Goal: Transaction & Acquisition: Book appointment/travel/reservation

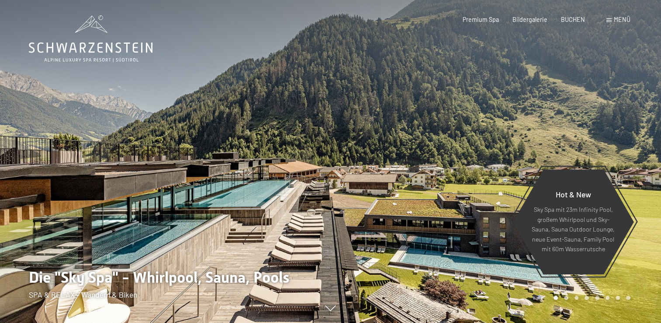
click at [613, 21] on div "Menü" at bounding box center [619, 19] width 24 height 9
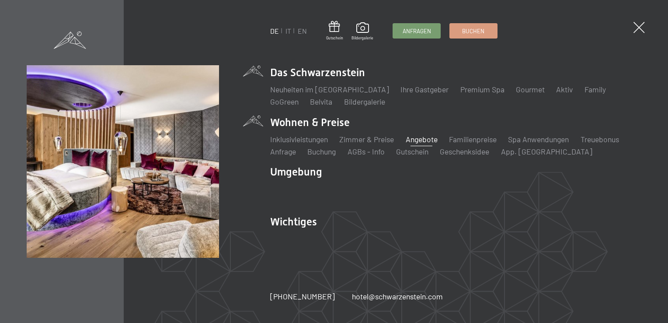
click at [431, 143] on link "Angebote" at bounding box center [422, 139] width 32 height 10
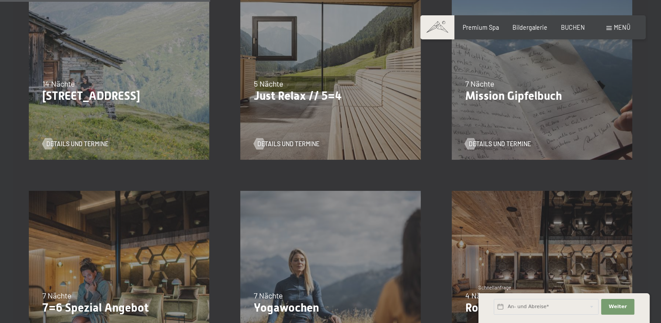
scroll to position [568, 0]
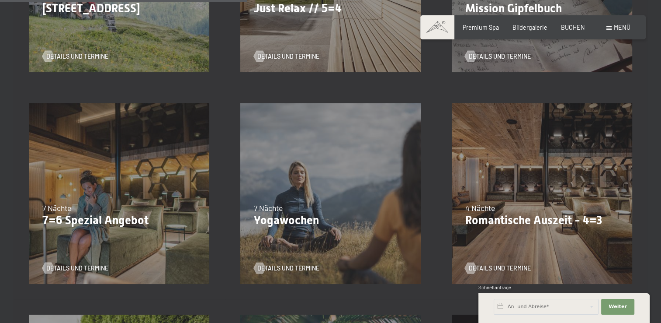
click at [90, 222] on p "7=6 Spezial Angebot" at bounding box center [119, 220] width 154 height 14
click at [85, 265] on span "Details und Termine" at bounding box center [86, 268] width 62 height 9
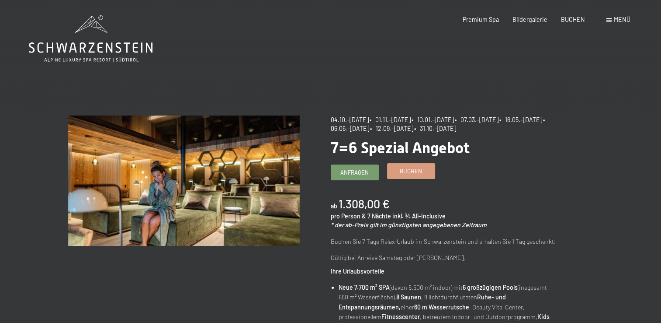
click at [413, 177] on link "Buchen" at bounding box center [411, 170] width 47 height 14
click at [406, 173] on span "Buchen" at bounding box center [411, 171] width 22 height 8
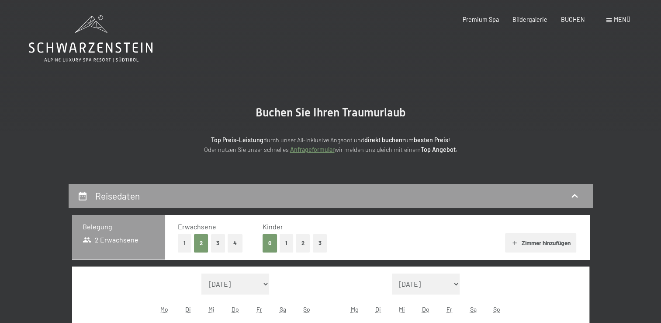
select select "[DATE]"
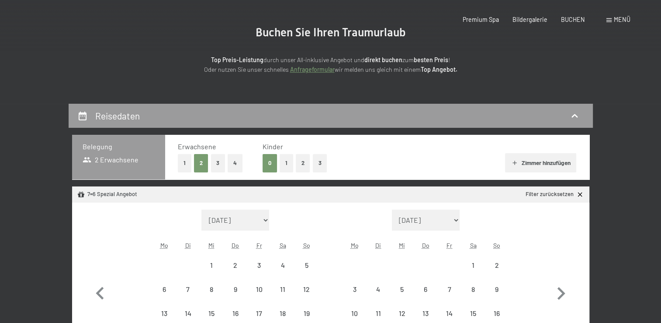
select select "[DATE]"
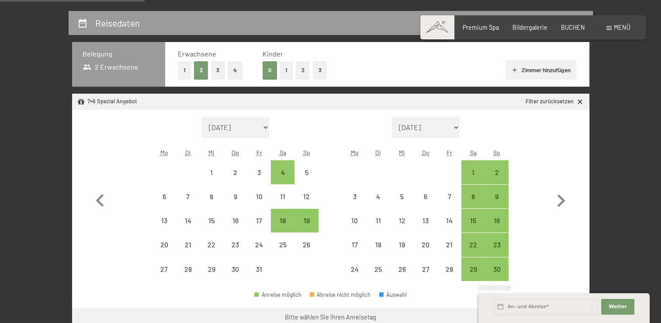
scroll to position [219, 0]
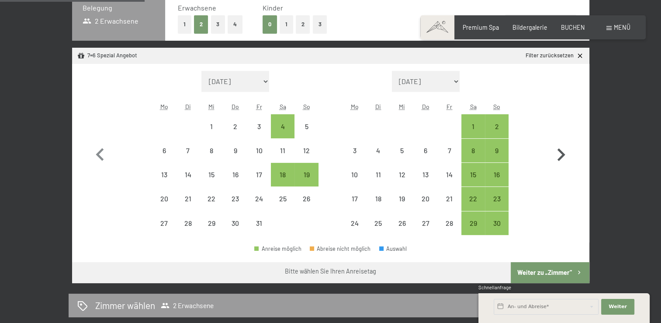
click at [562, 156] on icon "button" at bounding box center [562, 154] width 8 height 13
select select "[DATE]"
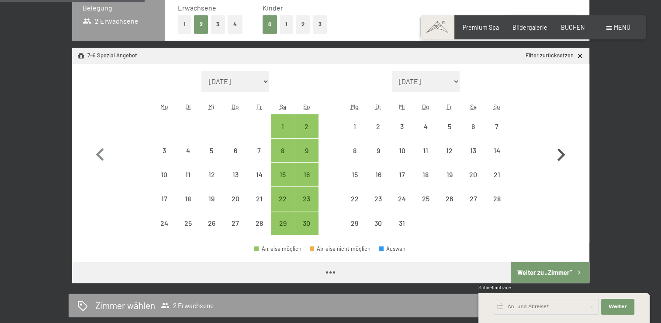
select select "[DATE]"
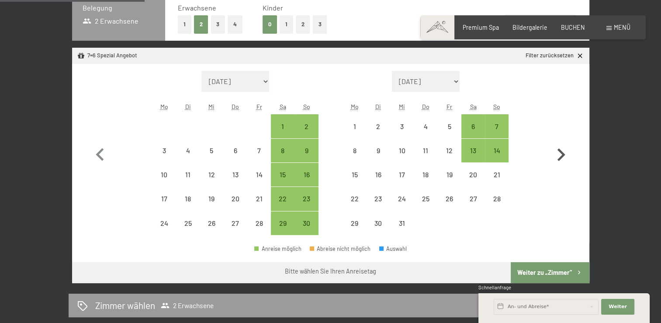
click at [562, 156] on icon "button" at bounding box center [562, 154] width 8 height 13
select select "[DATE]"
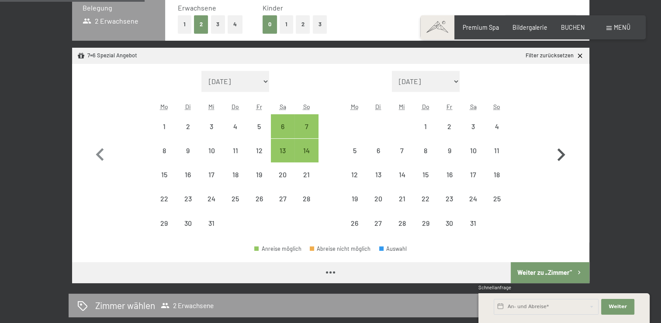
select select "[DATE]"
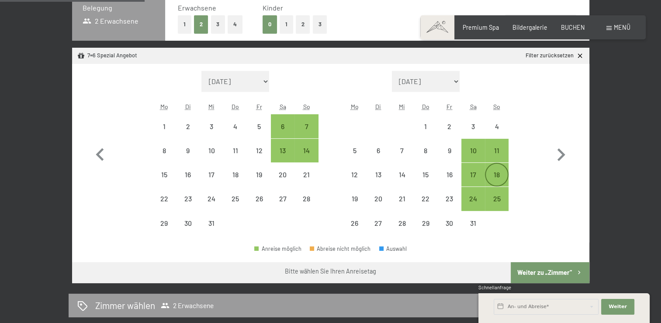
click at [498, 174] on div "18" at bounding box center [497, 182] width 22 height 22
select select "[DATE]"
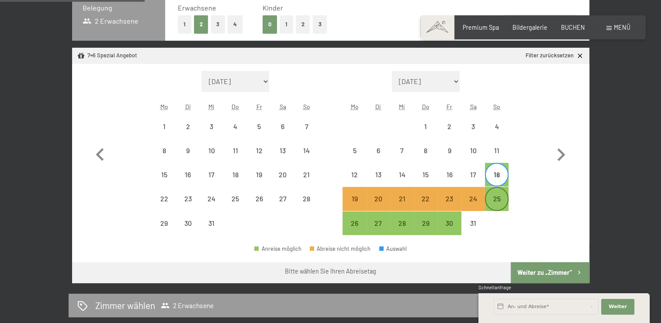
click at [502, 195] on div "25" at bounding box center [497, 206] width 22 height 22
select select "[DATE]"
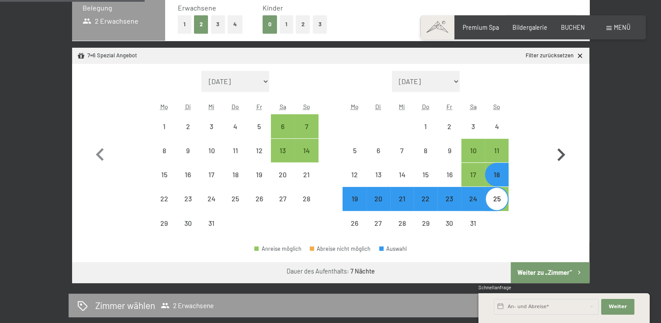
select select "[DATE]"
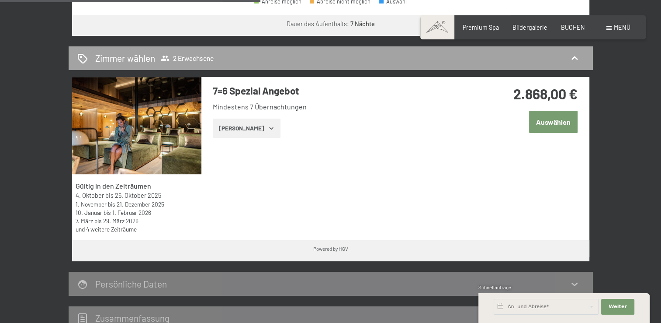
scroll to position [393, 0]
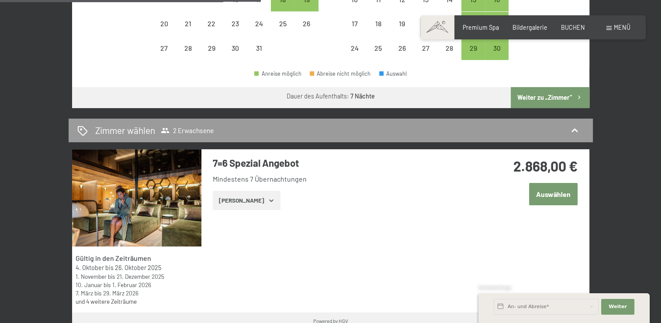
click at [261, 206] on button "[PERSON_NAME]" at bounding box center [247, 200] width 68 height 19
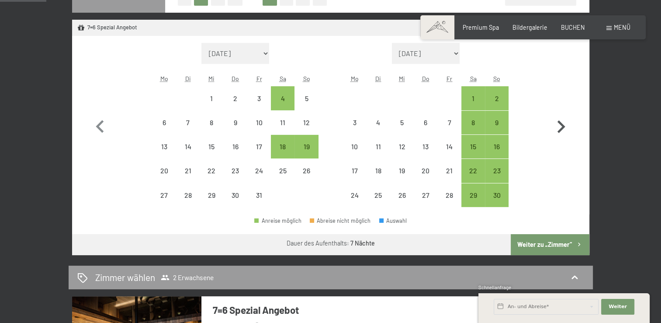
scroll to position [262, 0]
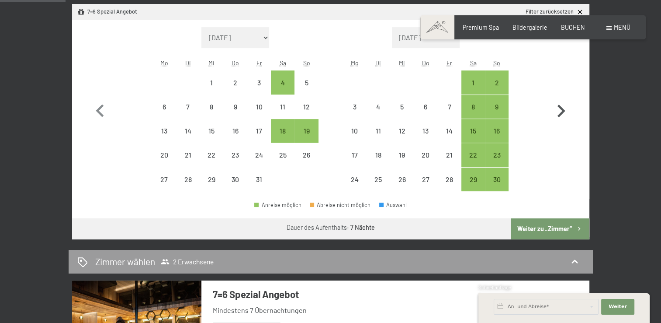
click at [560, 111] on icon "button" at bounding box center [561, 110] width 25 height 25
select select "[DATE]"
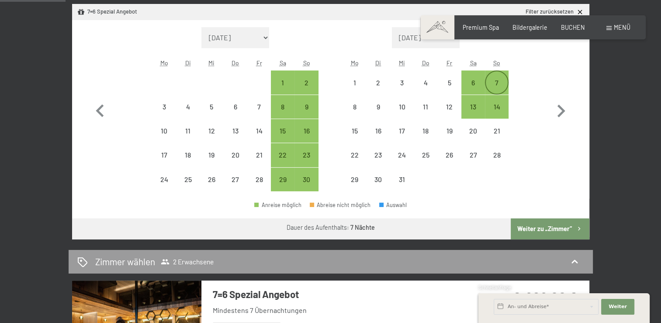
click at [496, 79] on div "7" at bounding box center [497, 90] width 22 height 22
select select "[DATE]"
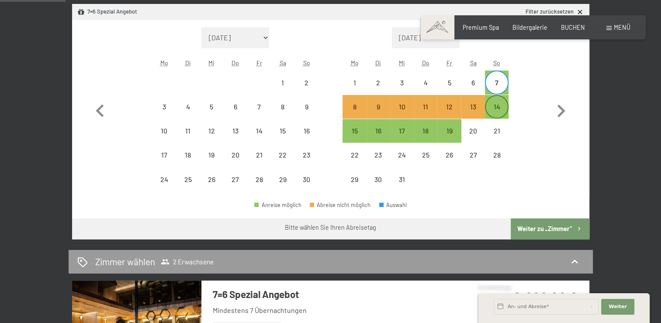
click at [504, 111] on div "14" at bounding box center [497, 114] width 22 height 22
select select "[DATE]"
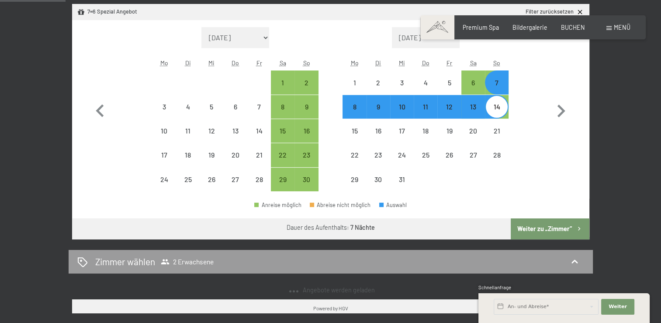
select select "[DATE]"
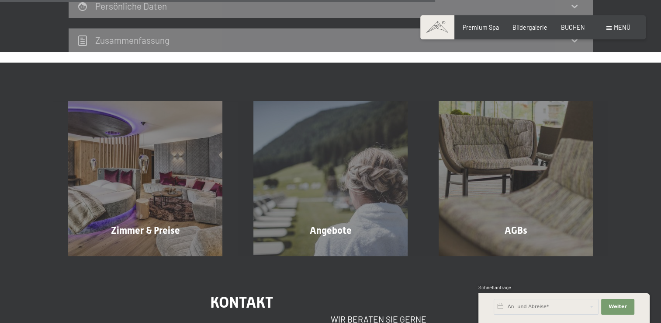
scroll to position [481, 0]
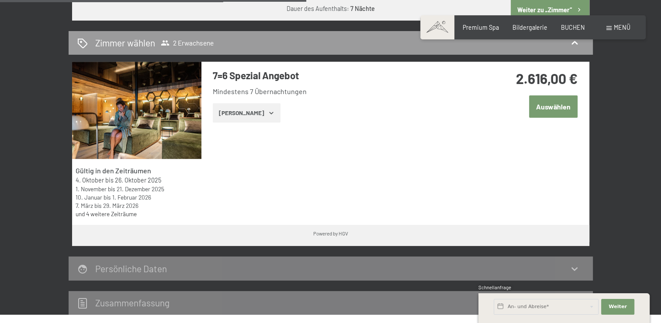
click at [257, 106] on button "[PERSON_NAME]" at bounding box center [247, 112] width 68 height 19
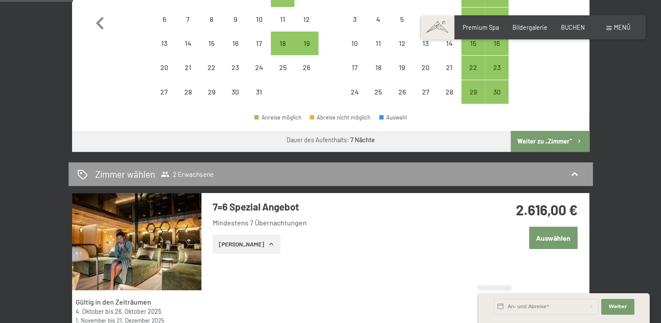
scroll to position [131, 0]
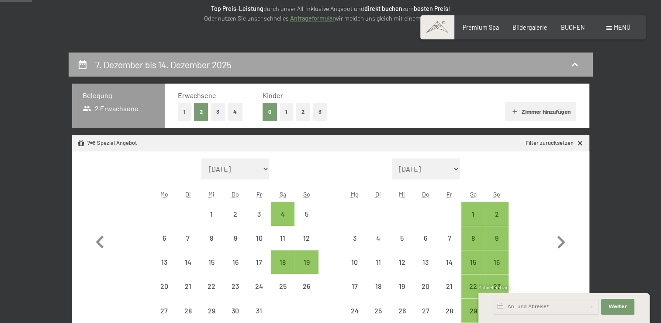
click at [305, 65] on div "7. Dezember bis 14. Dezember 2025" at bounding box center [330, 64] width 507 height 13
select select "[DATE]"
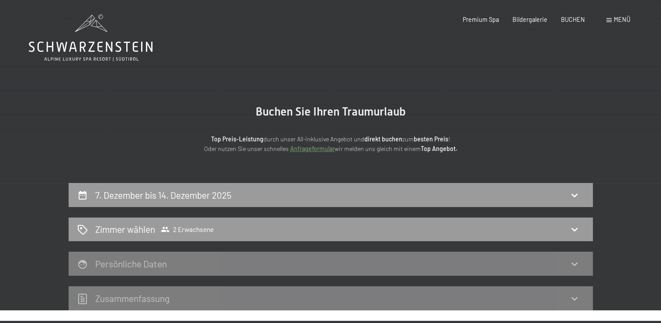
scroll to position [0, 0]
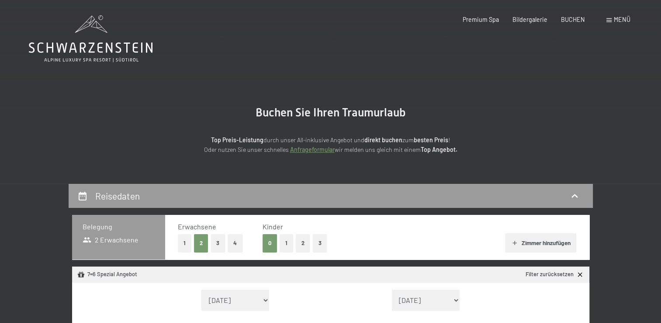
select select "[DATE]"
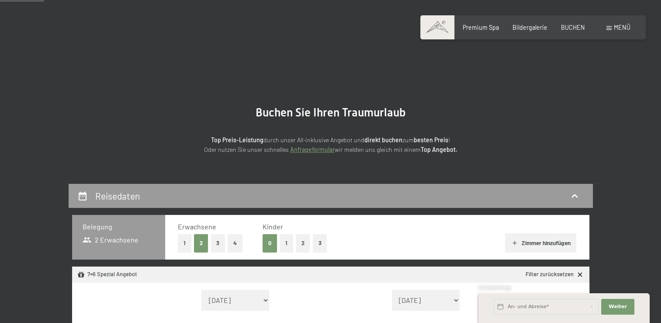
scroll to position [175, 0]
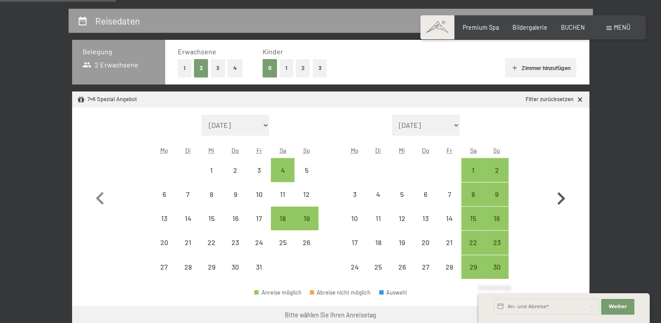
click at [562, 200] on icon "button" at bounding box center [562, 198] width 8 height 13
select select "[DATE]"
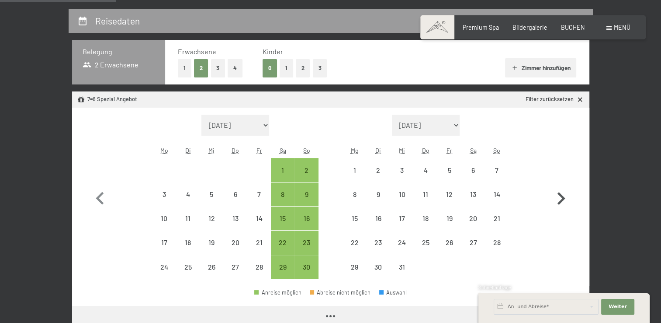
click at [562, 200] on icon "button" at bounding box center [562, 198] width 8 height 13
select select "[DATE]"
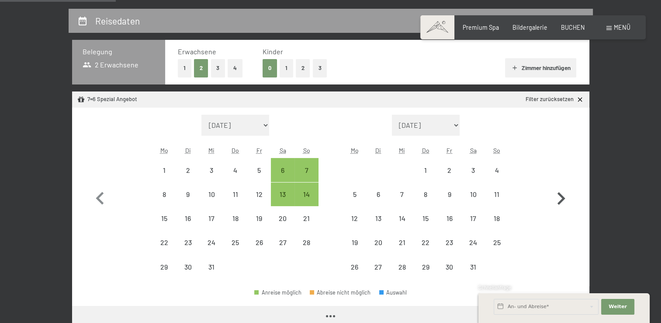
click at [562, 200] on icon "button" at bounding box center [562, 198] width 8 height 13
select select "[DATE]"
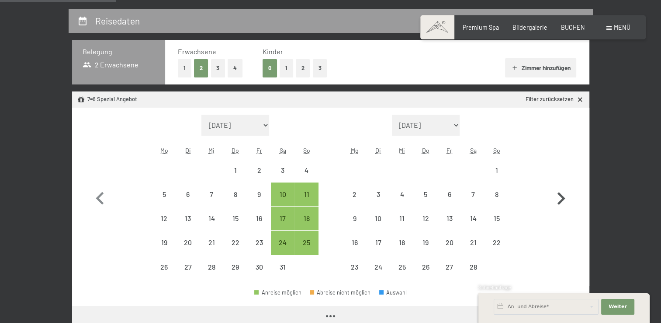
select select "[DATE]"
click at [562, 200] on icon "button" at bounding box center [562, 198] width 8 height 13
select select "[DATE]"
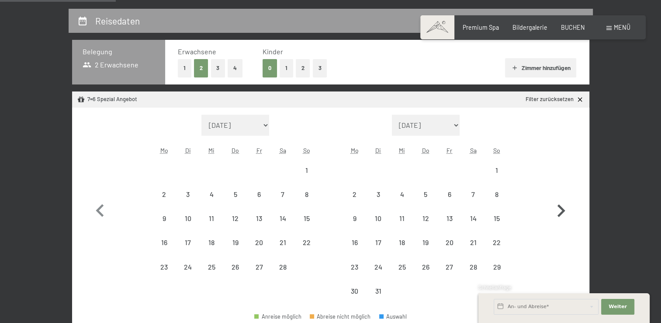
select select "[DATE]"
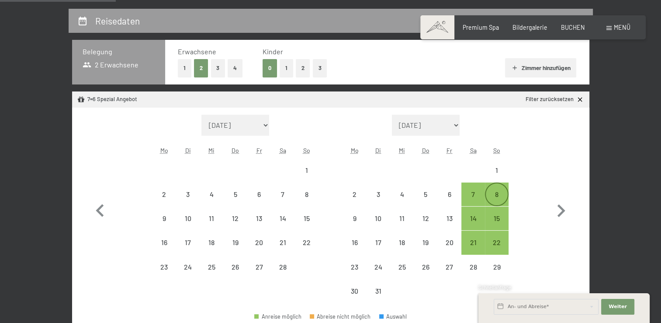
click at [501, 193] on div "8" at bounding box center [497, 202] width 22 height 22
select select "[DATE]"
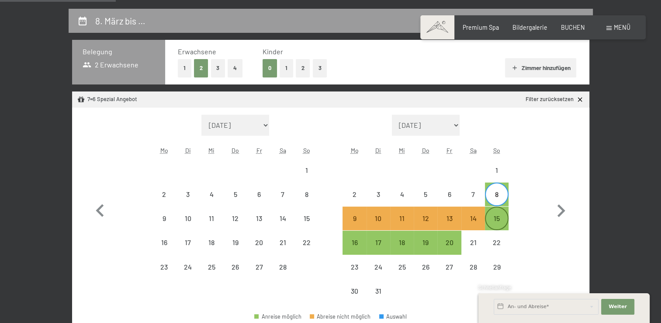
click at [504, 217] on div "15" at bounding box center [497, 226] width 22 height 22
select select "[DATE]"
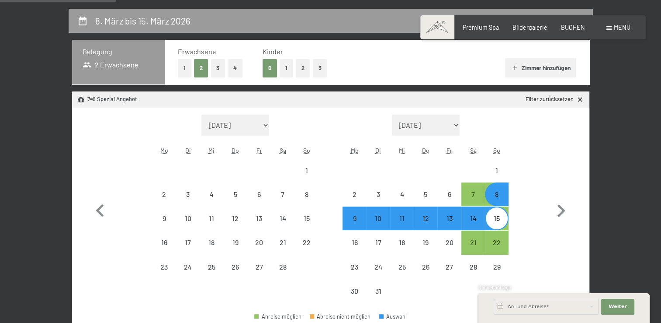
select select "[DATE]"
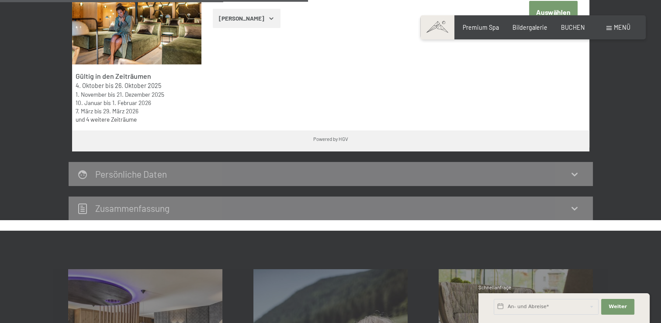
scroll to position [481, 0]
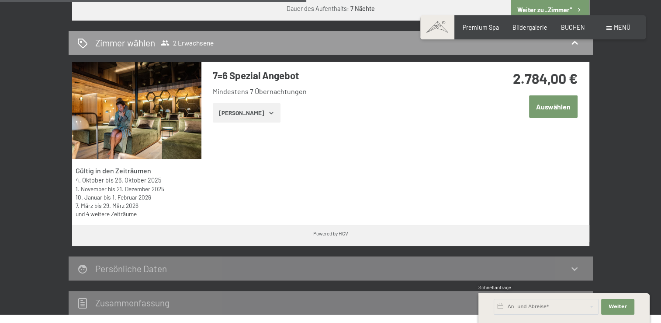
click at [258, 113] on button "[PERSON_NAME]" at bounding box center [247, 112] width 68 height 19
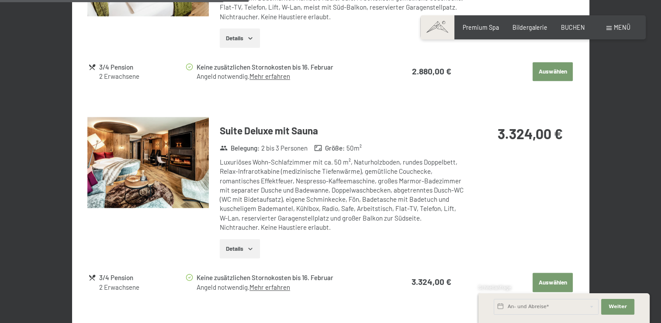
scroll to position [1093, 0]
